Goal: Navigation & Orientation: Understand site structure

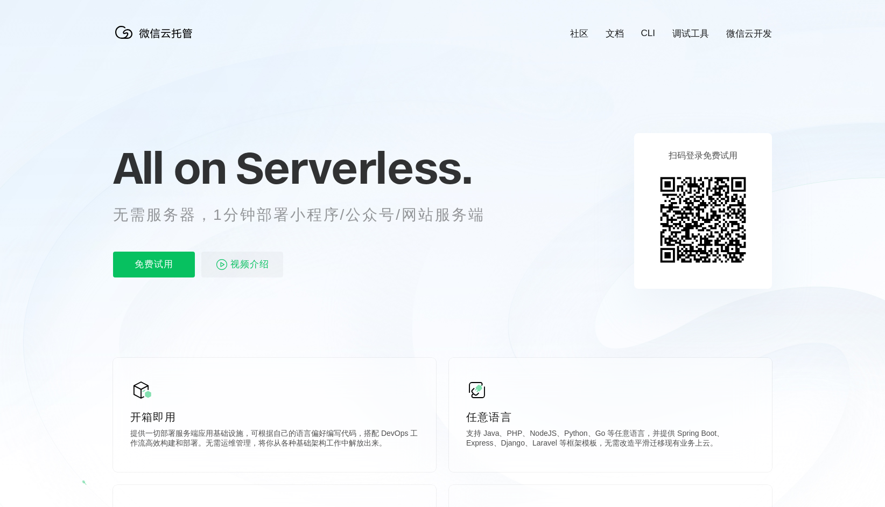
scroll to position [0, 1914]
click at [578, 115] on icon at bounding box center [443, 290] width 1034 height 581
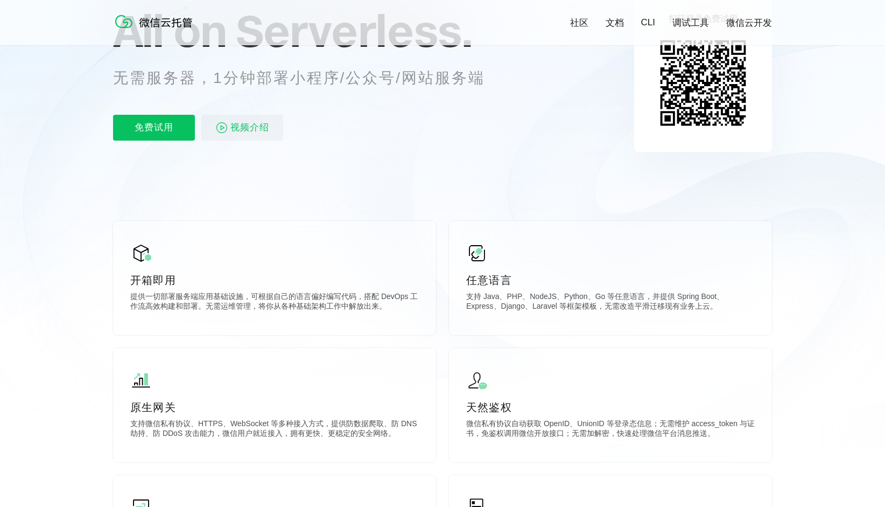
scroll to position [161, 0]
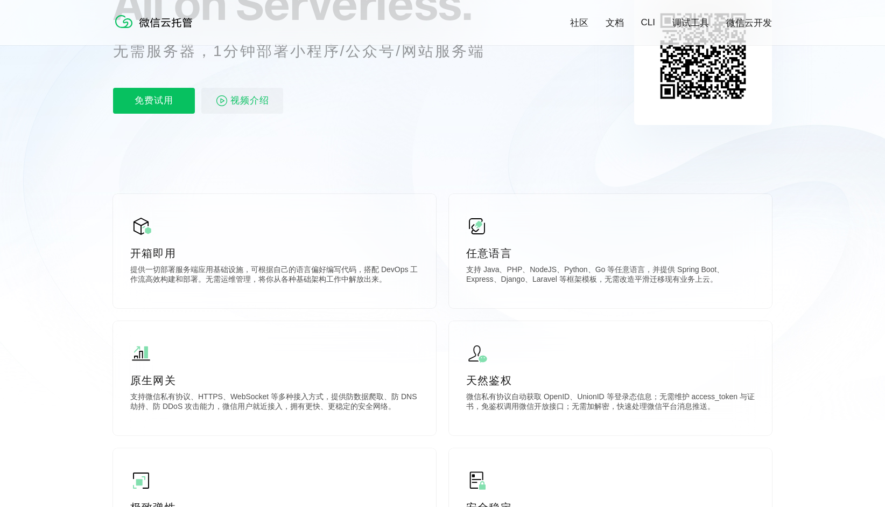
click at [685, 152] on icon at bounding box center [443, 129] width 1034 height 581
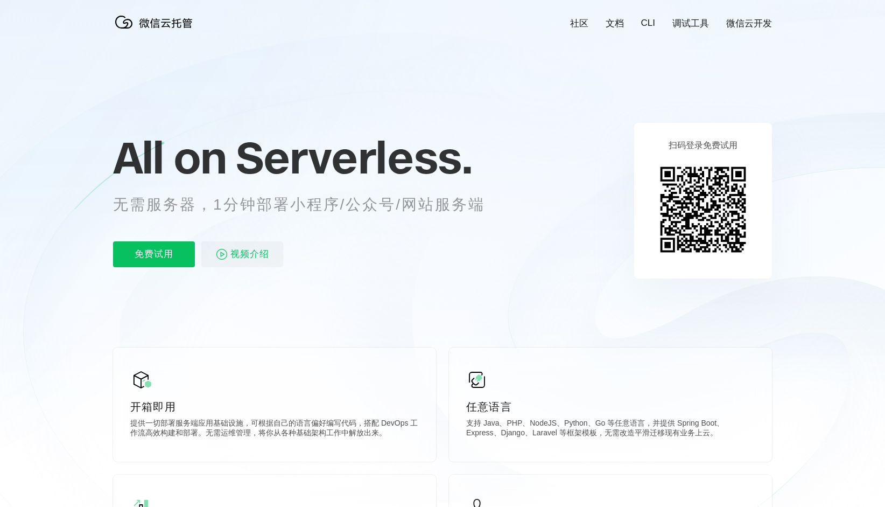
scroll to position [0, 0]
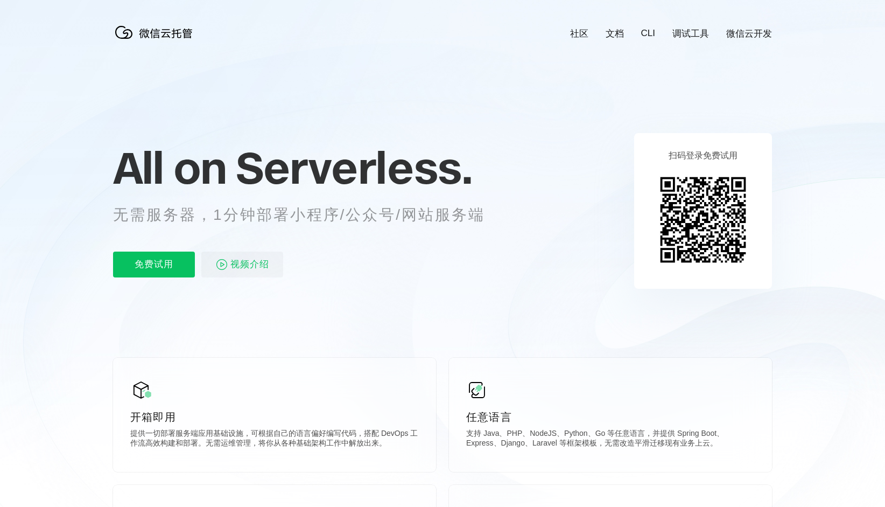
scroll to position [0, 1914]
drag, startPoint x: 578, startPoint y: 253, endPoint x: 579, endPoint y: 258, distance: 5.6
click at [578, 254] on icon at bounding box center [443, 290] width 1034 height 581
click at [538, 223] on icon at bounding box center [443, 290] width 1034 height 581
